Goal: Obtain resource: Obtain resource

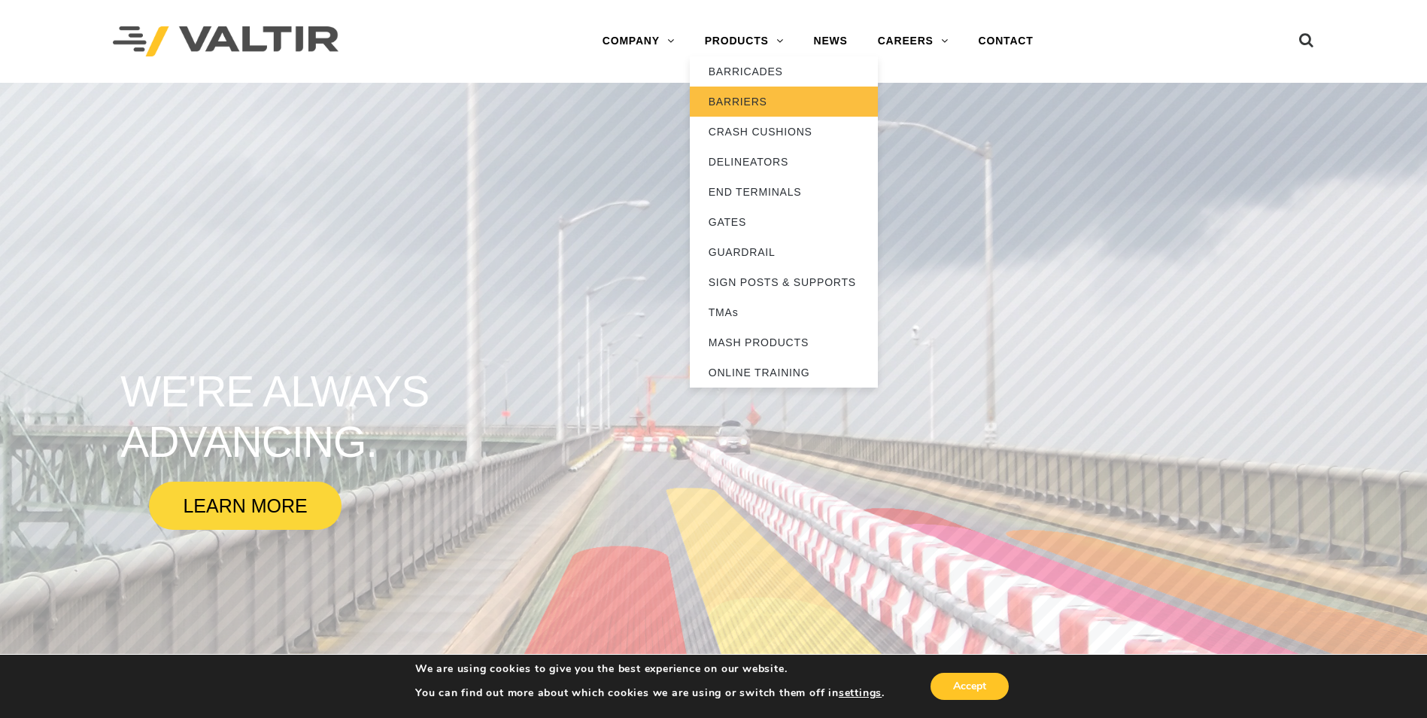
click at [772, 96] on link "BARRIERS" at bounding box center [784, 102] width 188 height 30
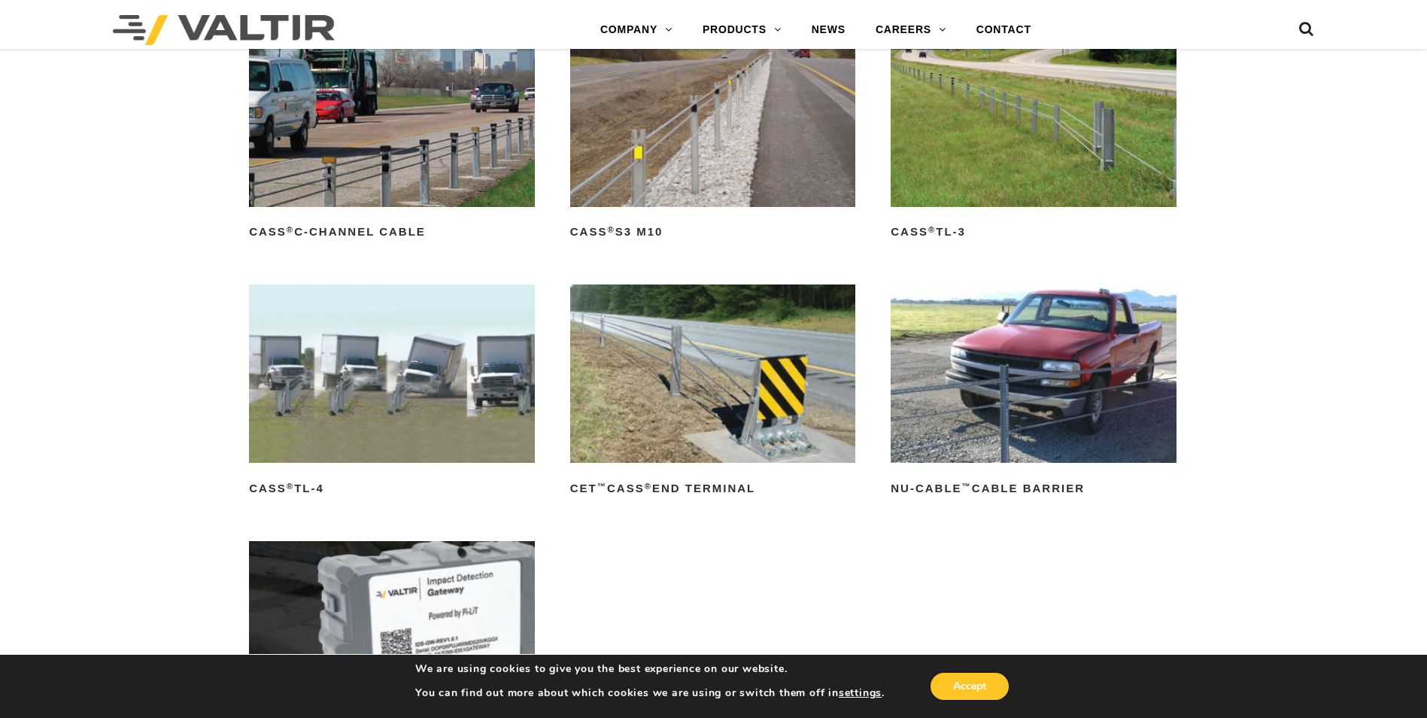
scroll to position [1053, 0]
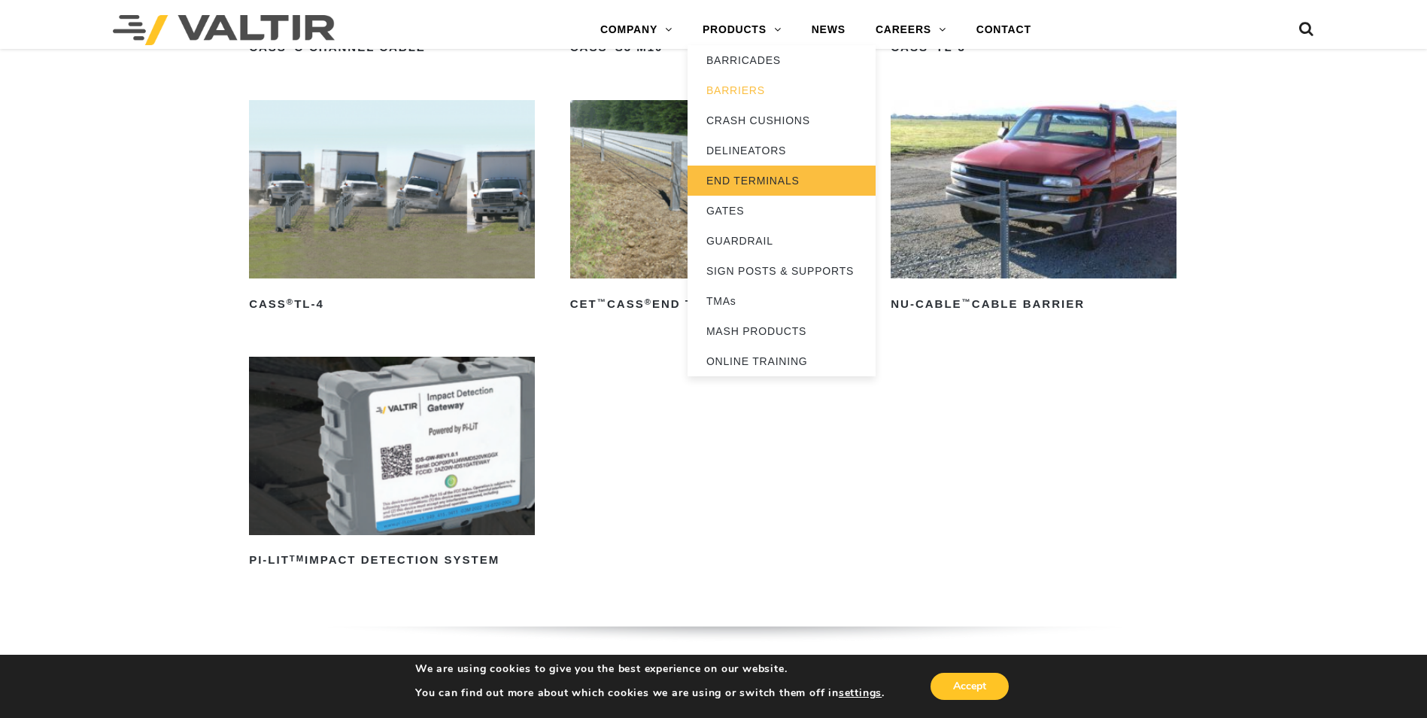
click at [758, 177] on link "END TERMINALS" at bounding box center [782, 180] width 188 height 30
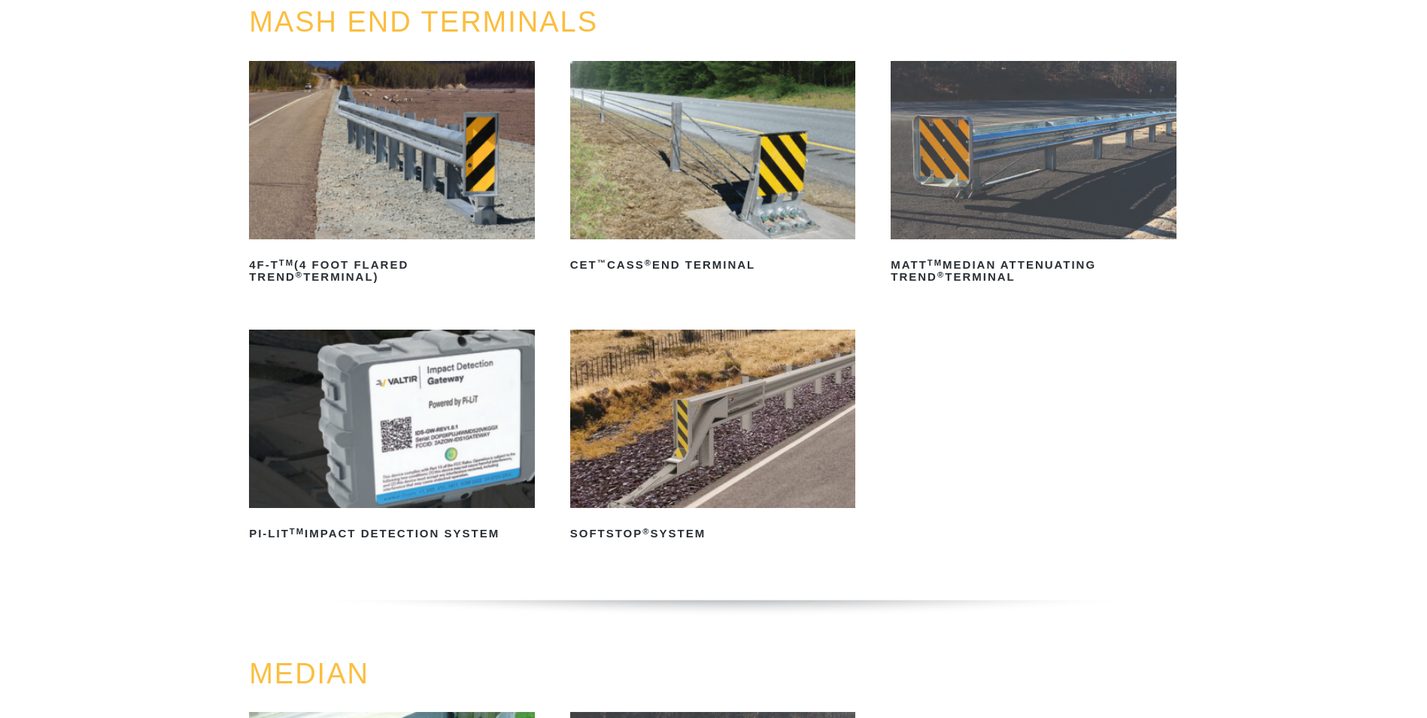
scroll to position [226, 0]
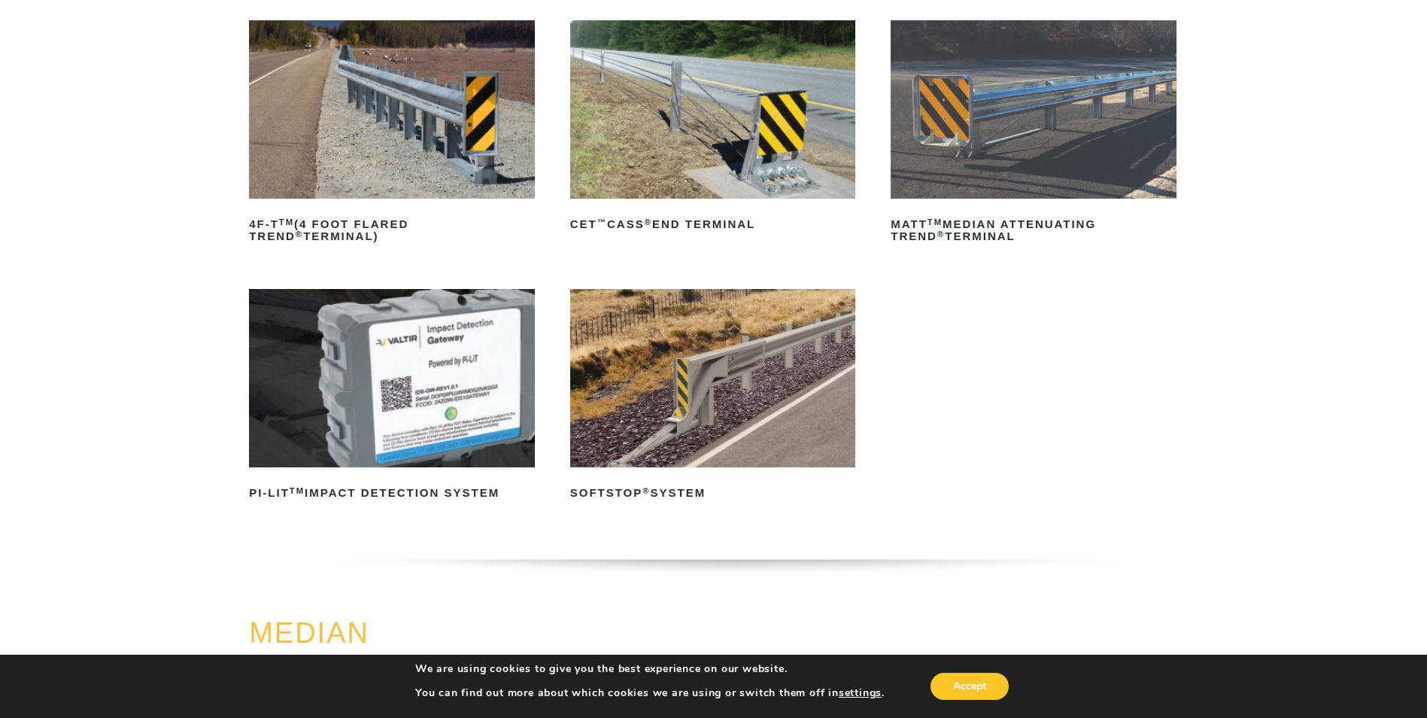
click at [1025, 159] on img at bounding box center [1034, 109] width 286 height 178
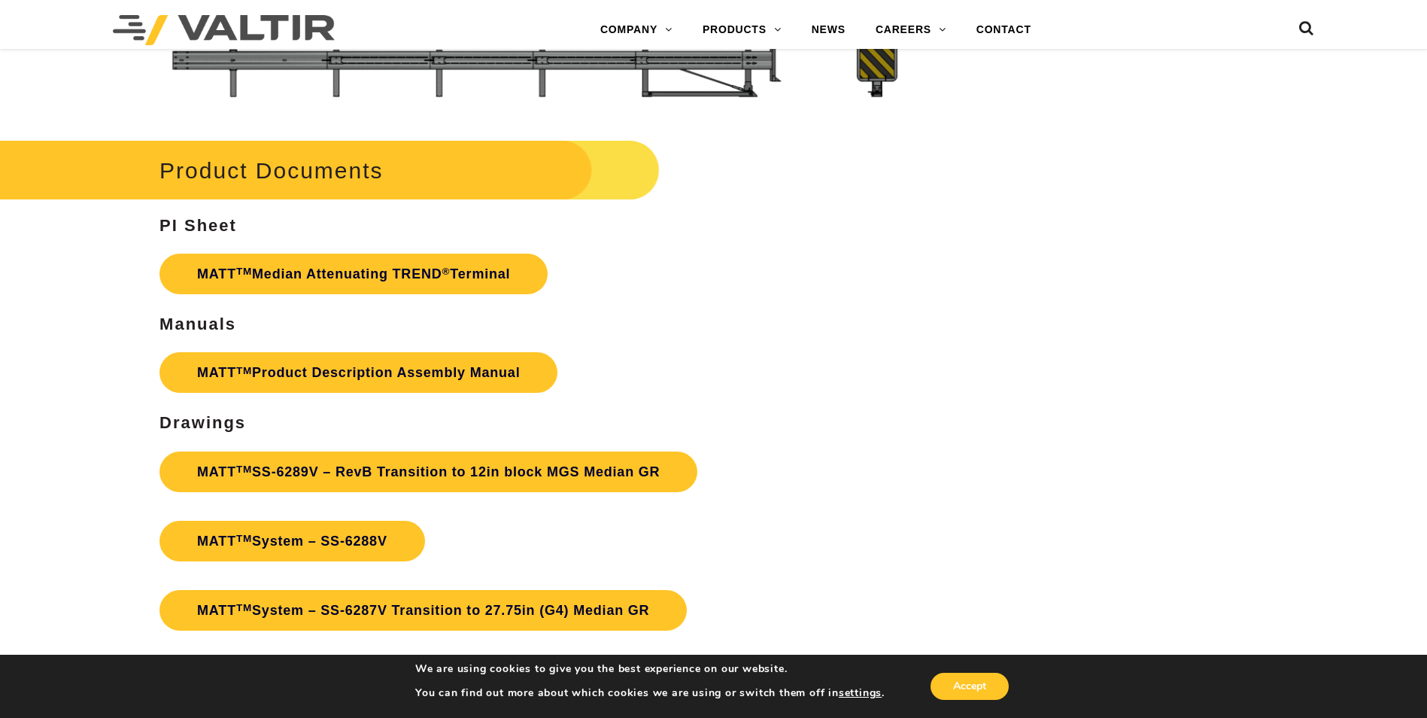
scroll to position [5341, 0]
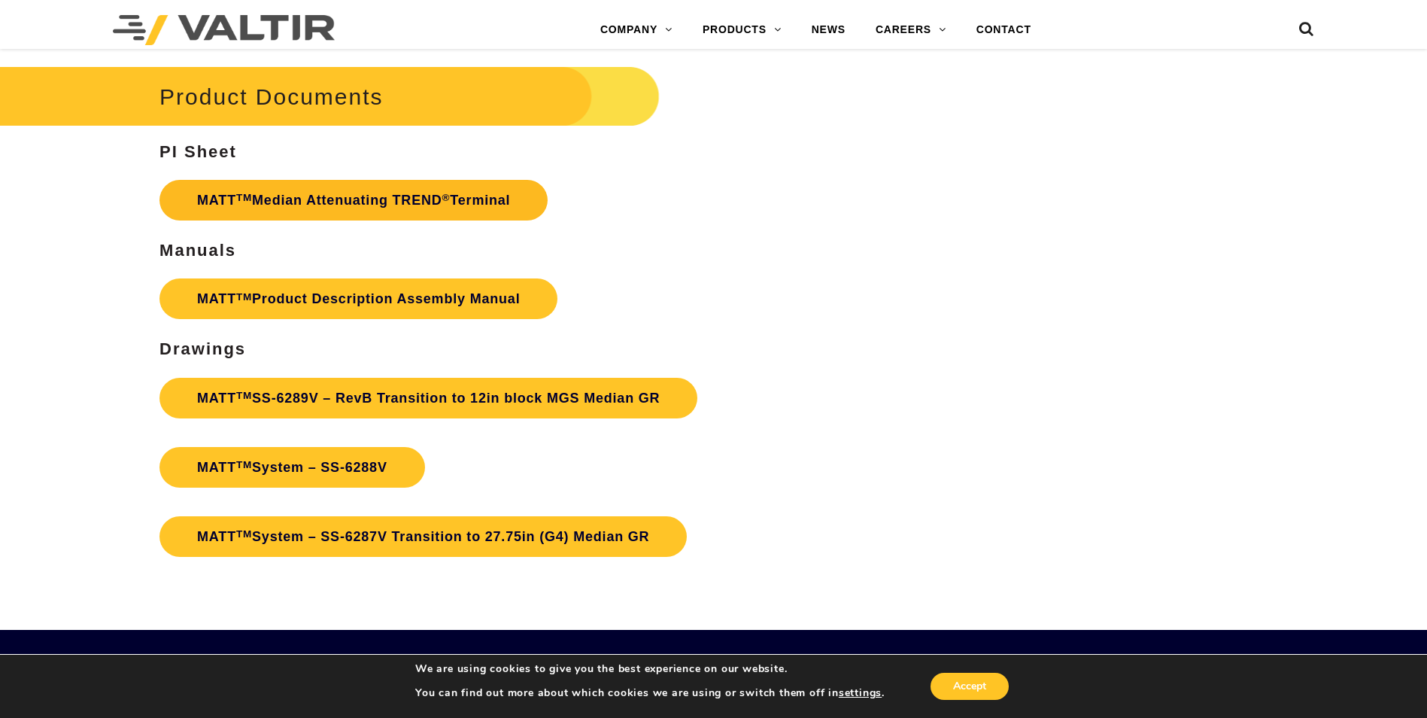
click at [320, 203] on link "MATT TM Median Attenuating TREND ® Terminal" at bounding box center [353, 200] width 388 height 41
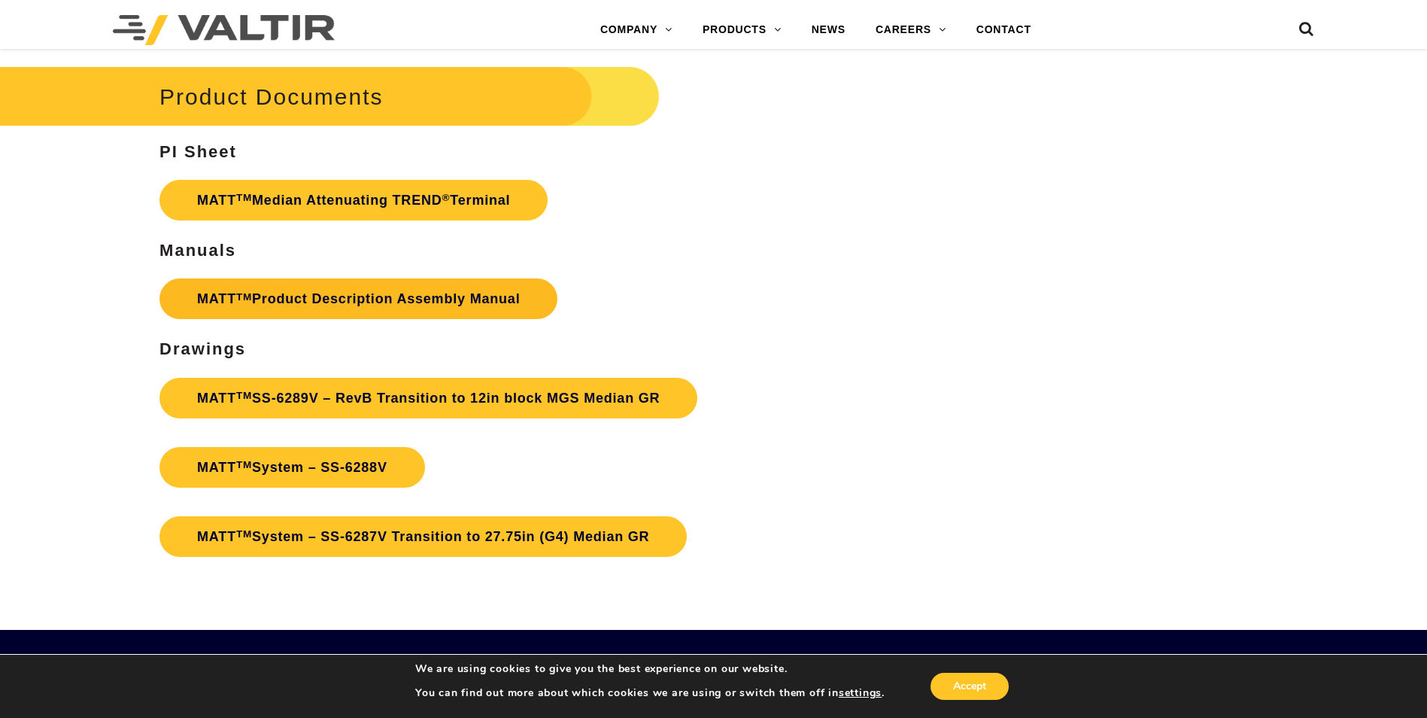
drag, startPoint x: 390, startPoint y: 301, endPoint x: 399, endPoint y: 297, distance: 9.8
click at [390, 301] on link "MATT TM Product Description Assembly Manual" at bounding box center [358, 298] width 398 height 41
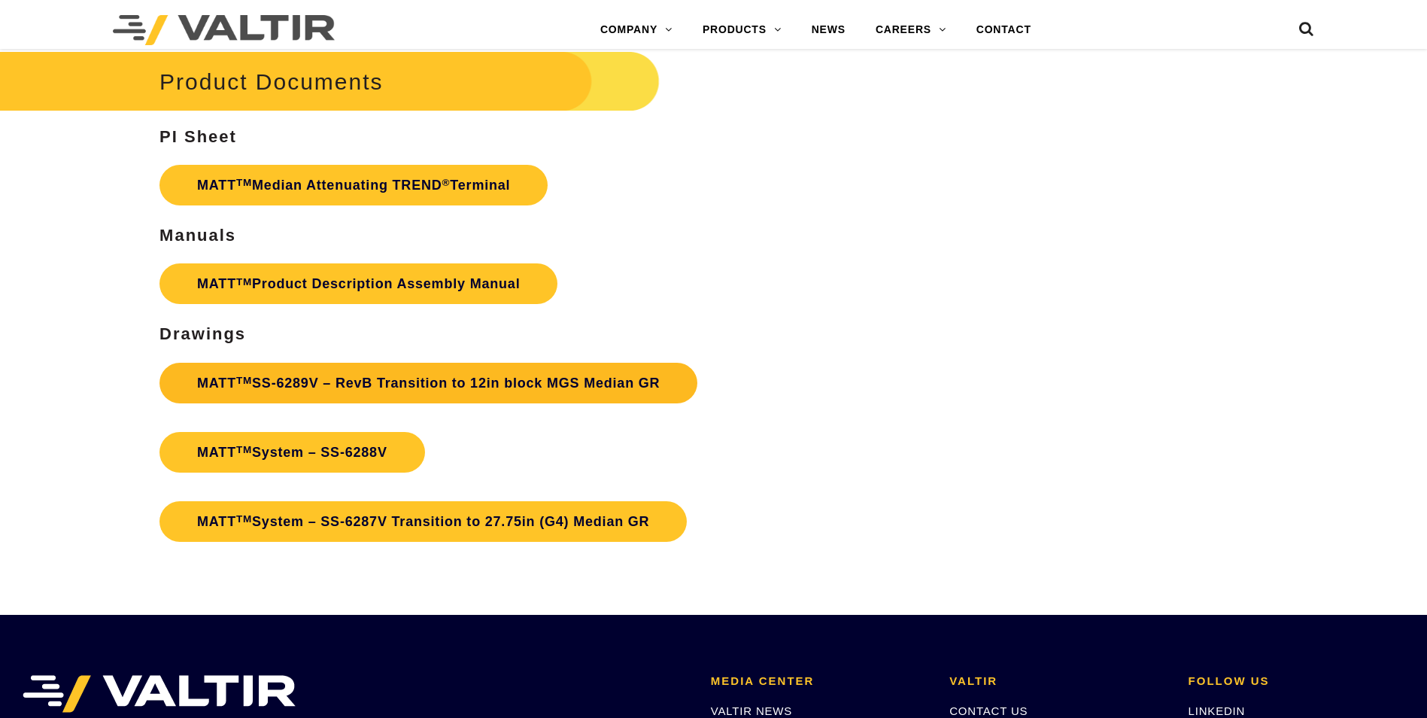
scroll to position [5341, 0]
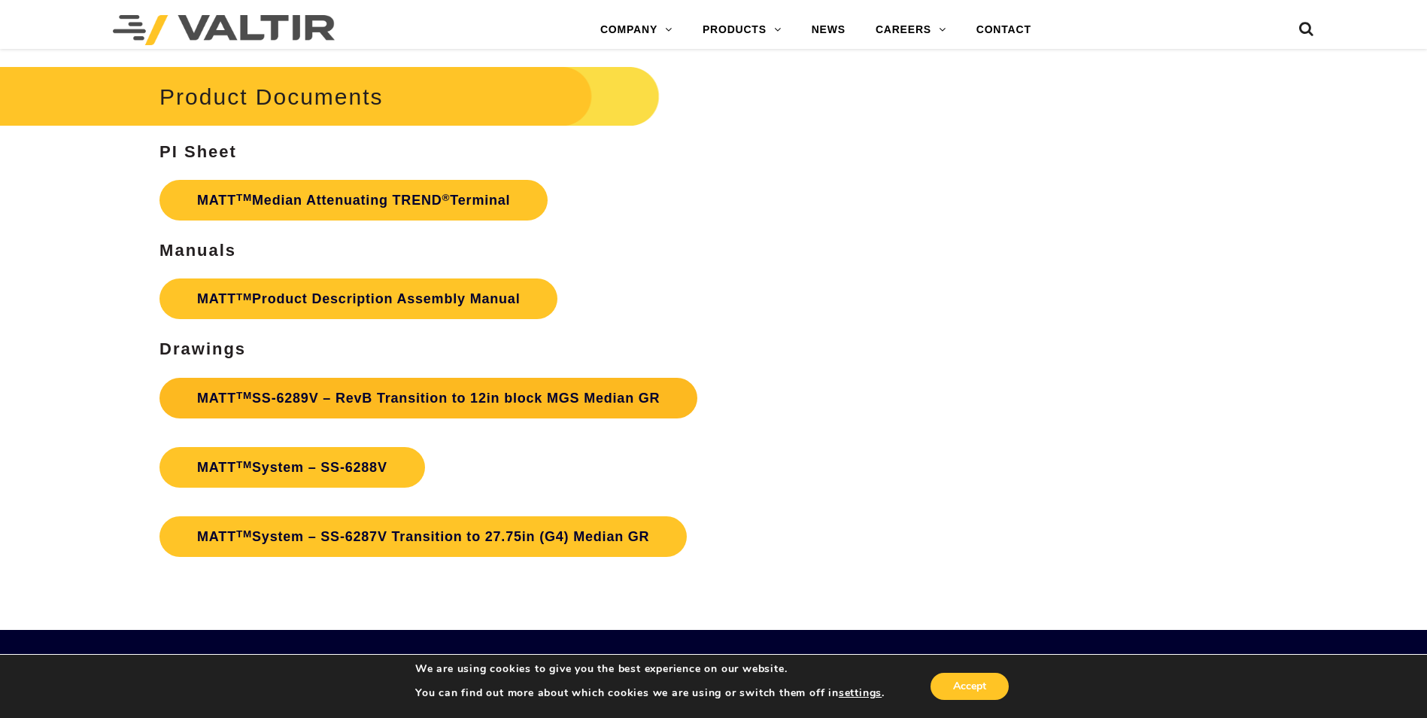
click at [670, 396] on link "MATT TM SS-6289V – RevB Transition to 12in block MGS Median GR" at bounding box center [428, 398] width 538 height 41
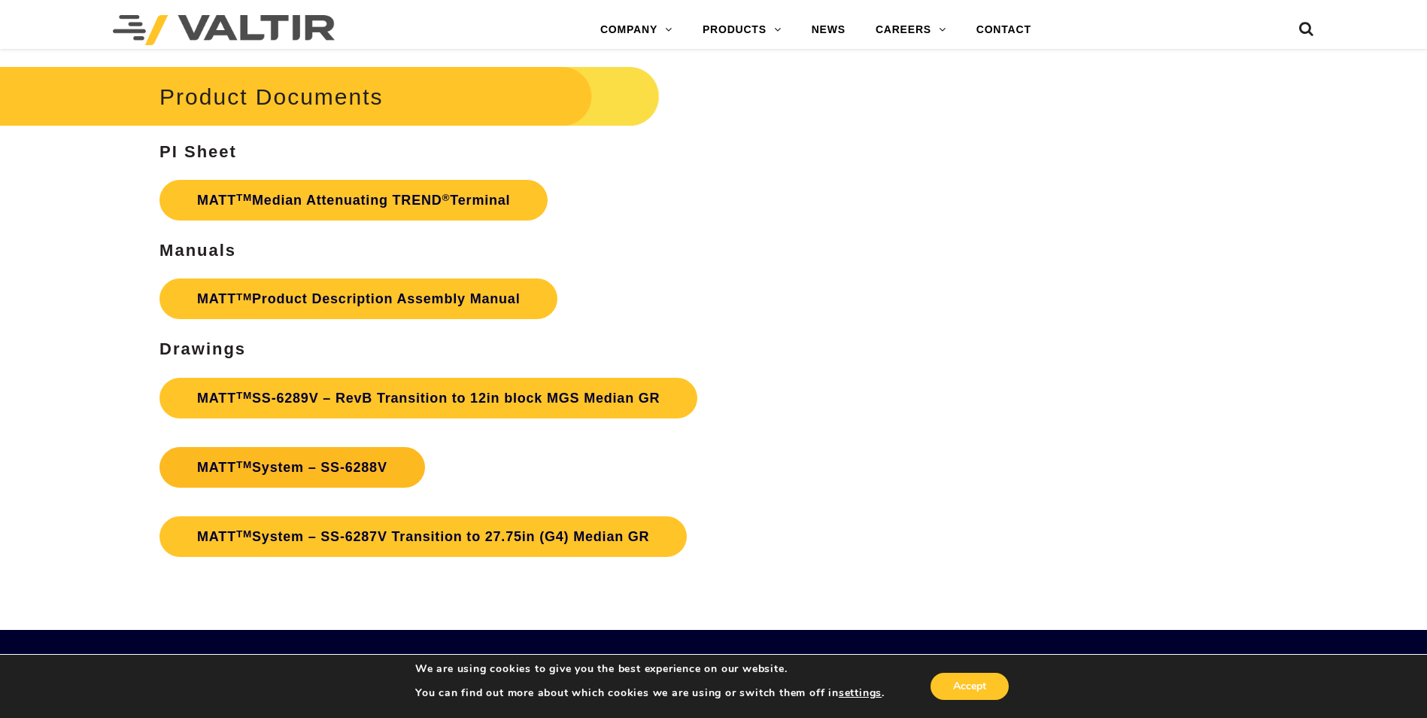
click at [367, 487] on link "MATT TM System – SS-6288V" at bounding box center [292, 467] width 266 height 41
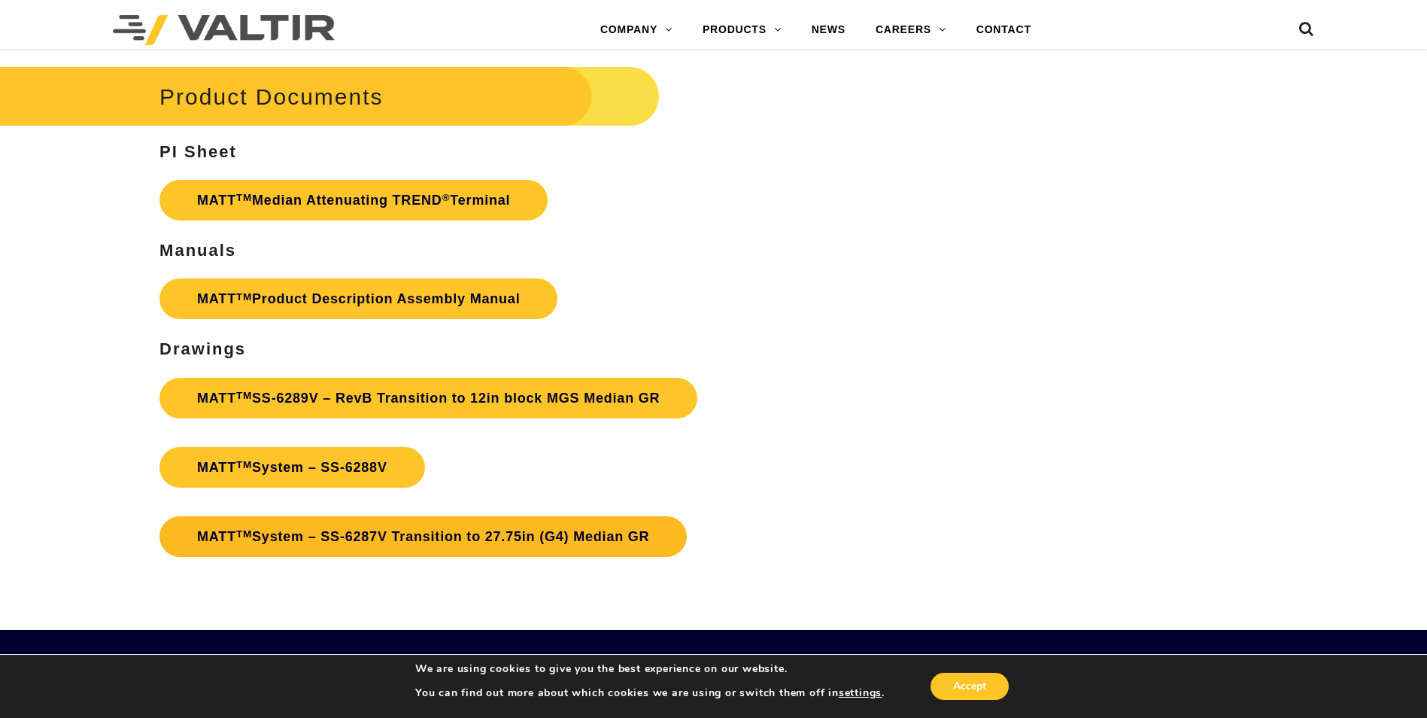
click at [623, 536] on link "MATT TM System – SS-6287V Transition to 27.75in (G4) Median GR" at bounding box center [422, 536] width 527 height 41
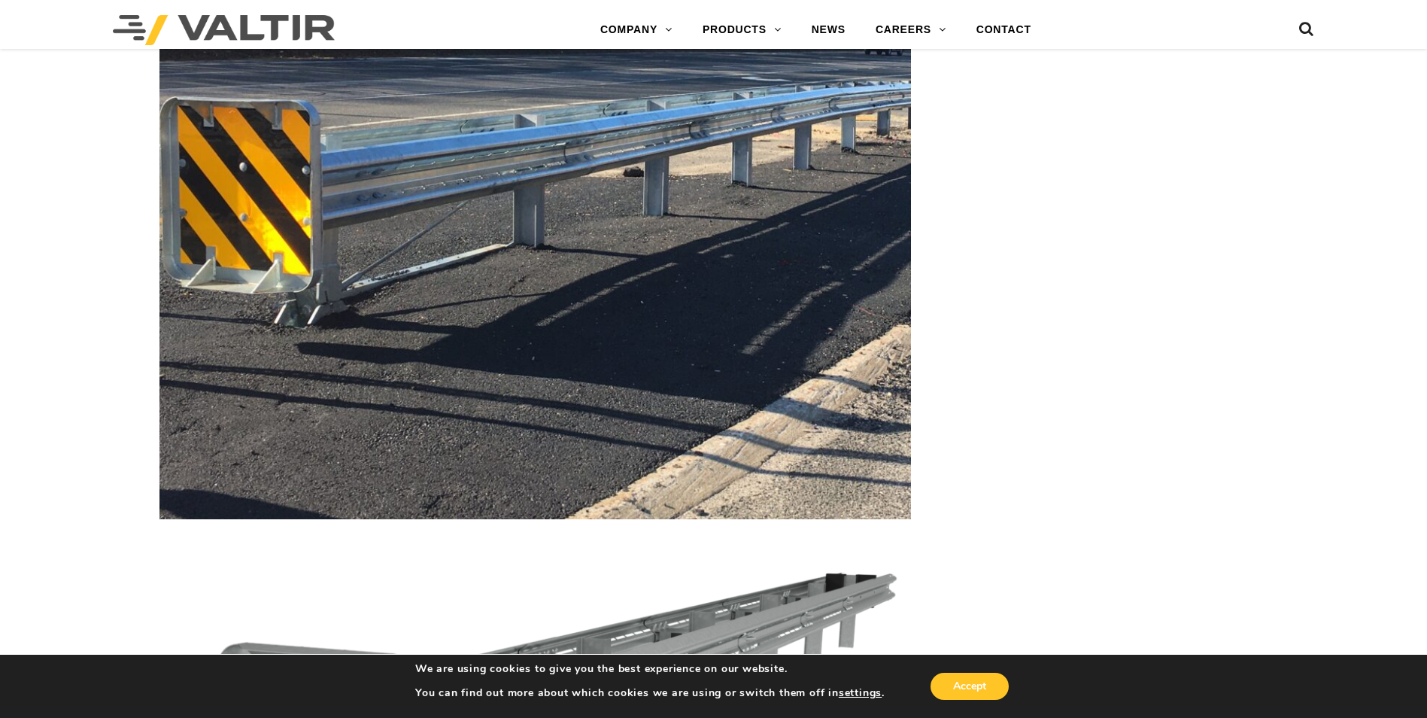
scroll to position [2783, 0]
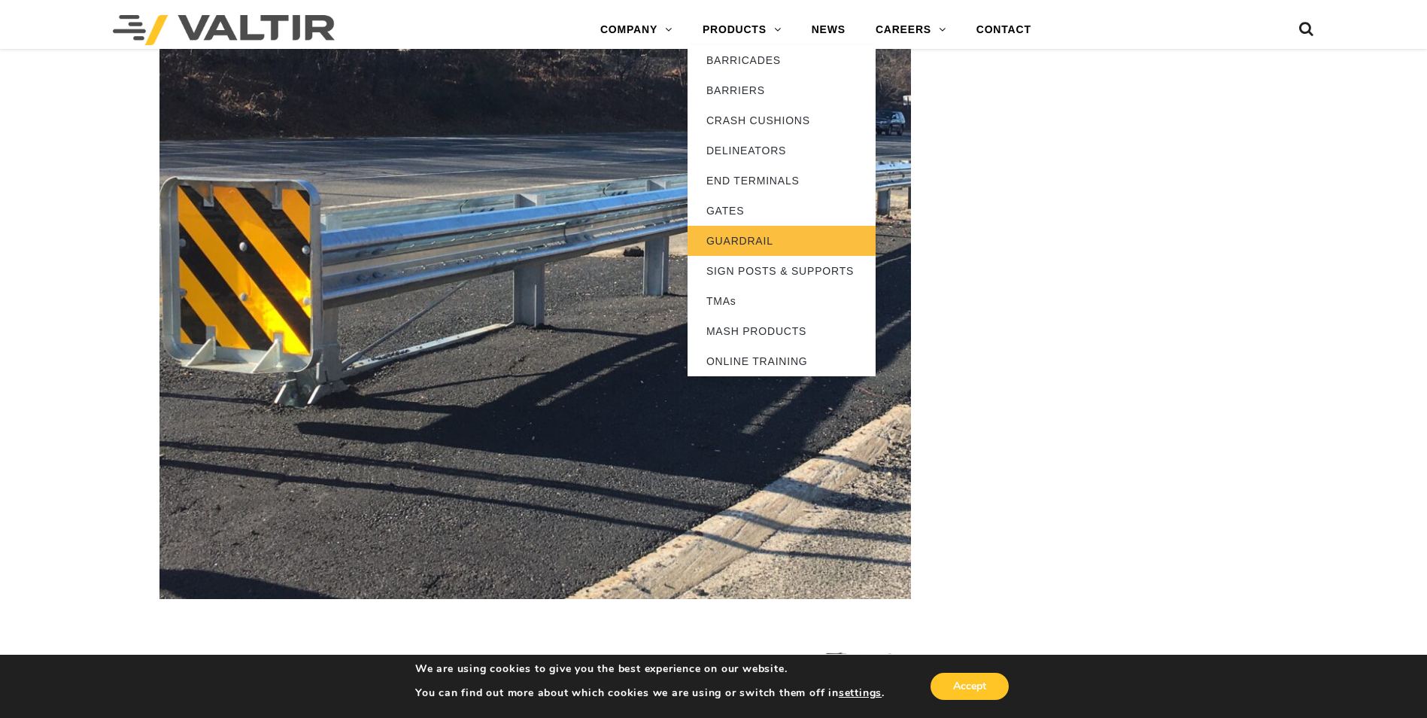
click at [728, 244] on link "GUARDRAIL" at bounding box center [782, 241] width 188 height 30
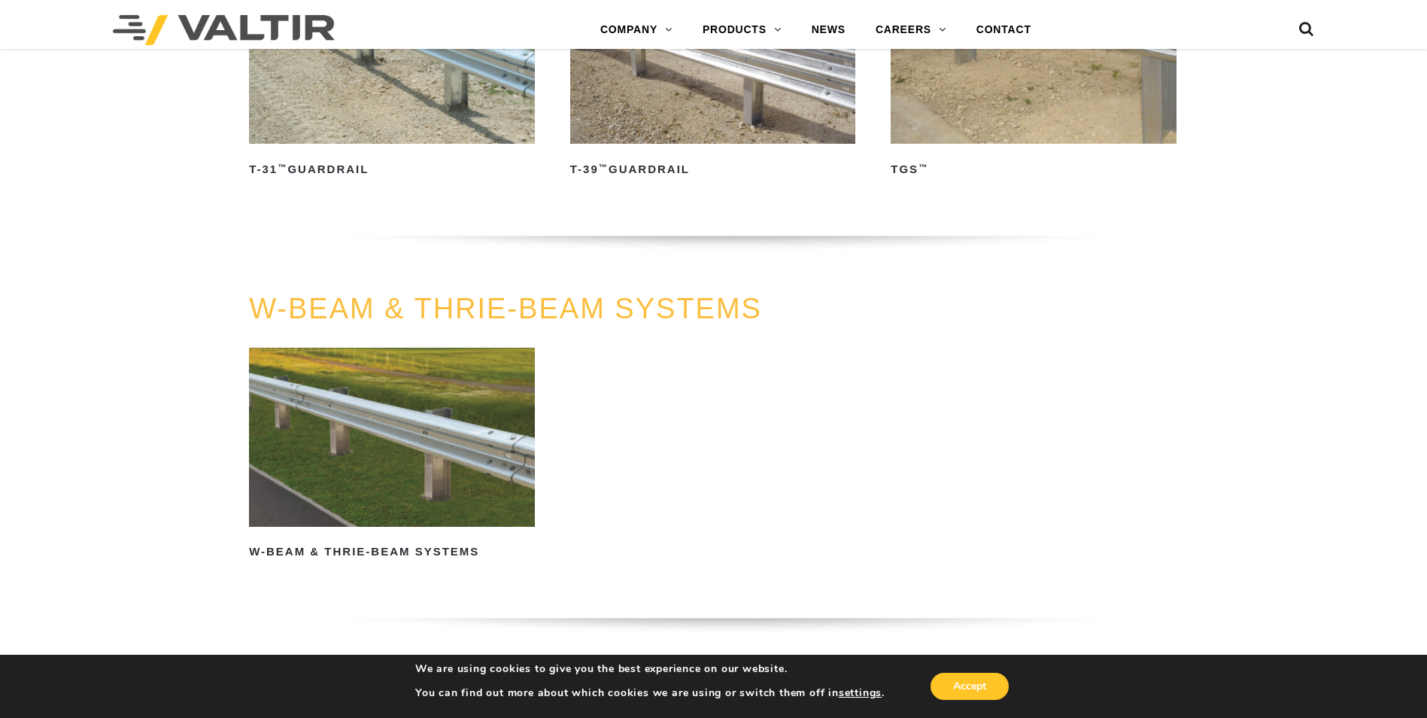
scroll to position [1053, 0]
